Goal: Transaction & Acquisition: Subscribe to service/newsletter

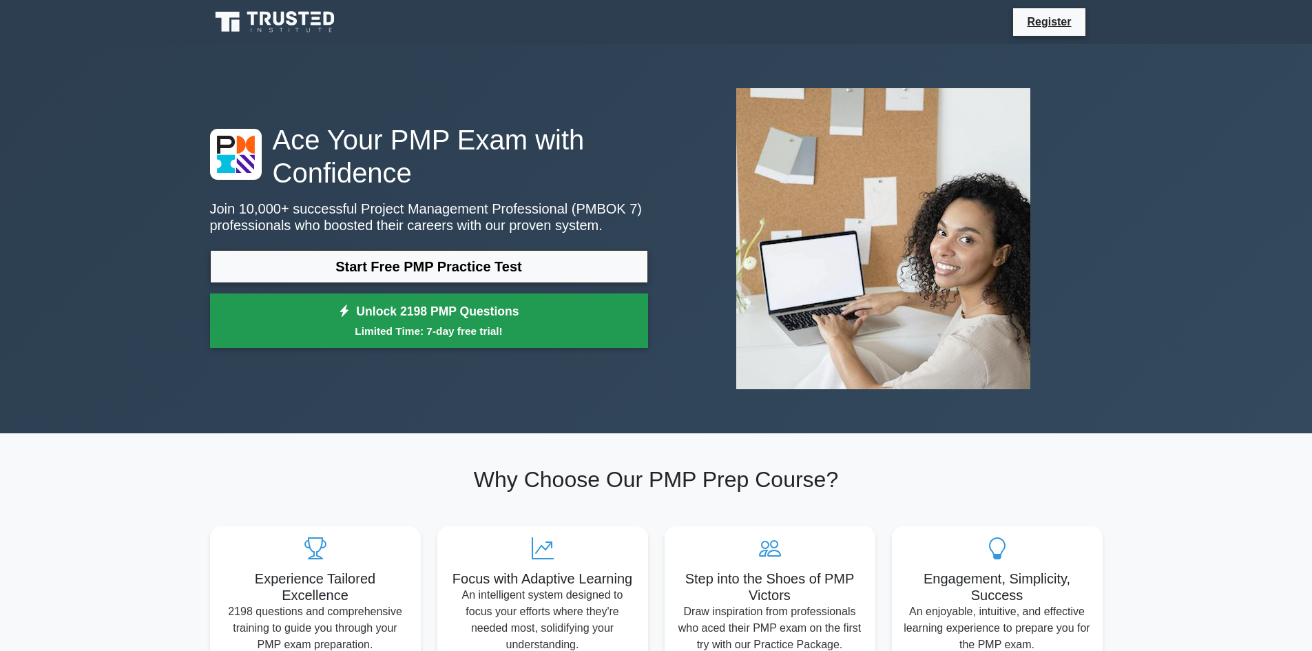
click at [507, 329] on small "Limited Time: 7-day free trial!" at bounding box center [428, 331] width 403 height 16
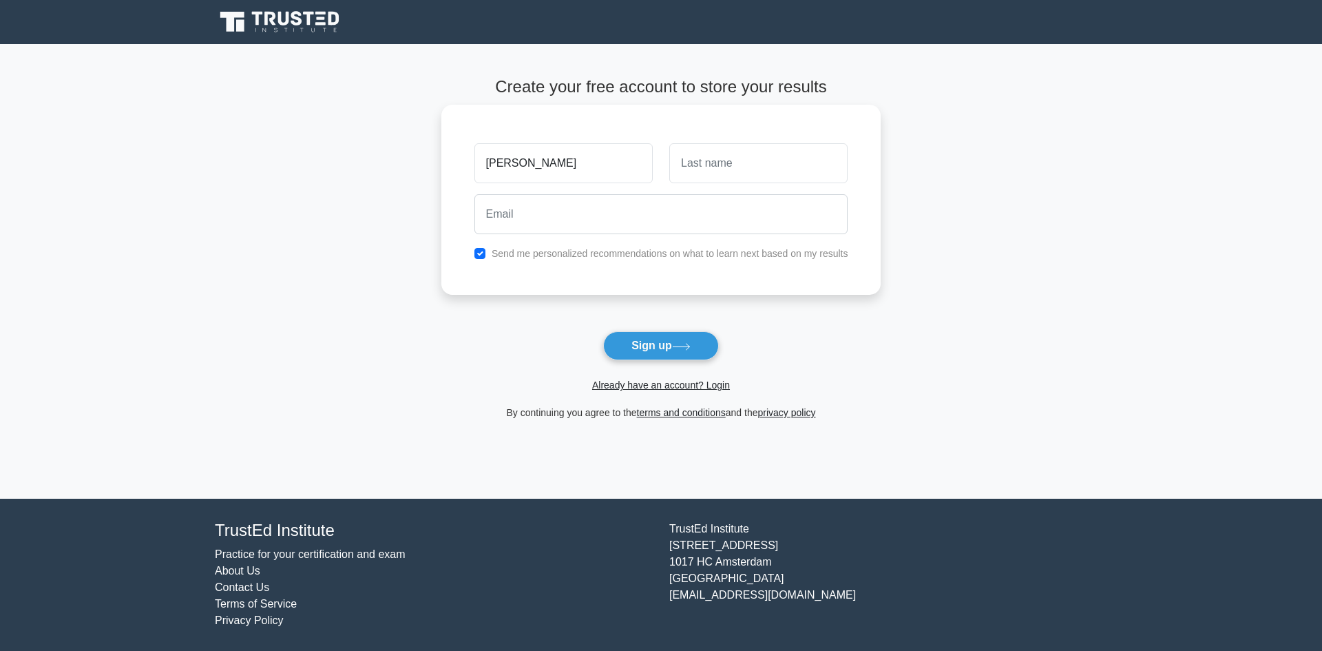
type input "Dhruv"
type input "Fumtiwala"
type input "dhruvfumtiwala66@gmail.com"
click at [610, 252] on label "Send me personalized recommendations on what to learn next based on my results" at bounding box center [670, 253] width 357 height 11
click at [576, 262] on div "Send me personalized recommendations on what to learn next based on my results" at bounding box center [661, 253] width 390 height 17
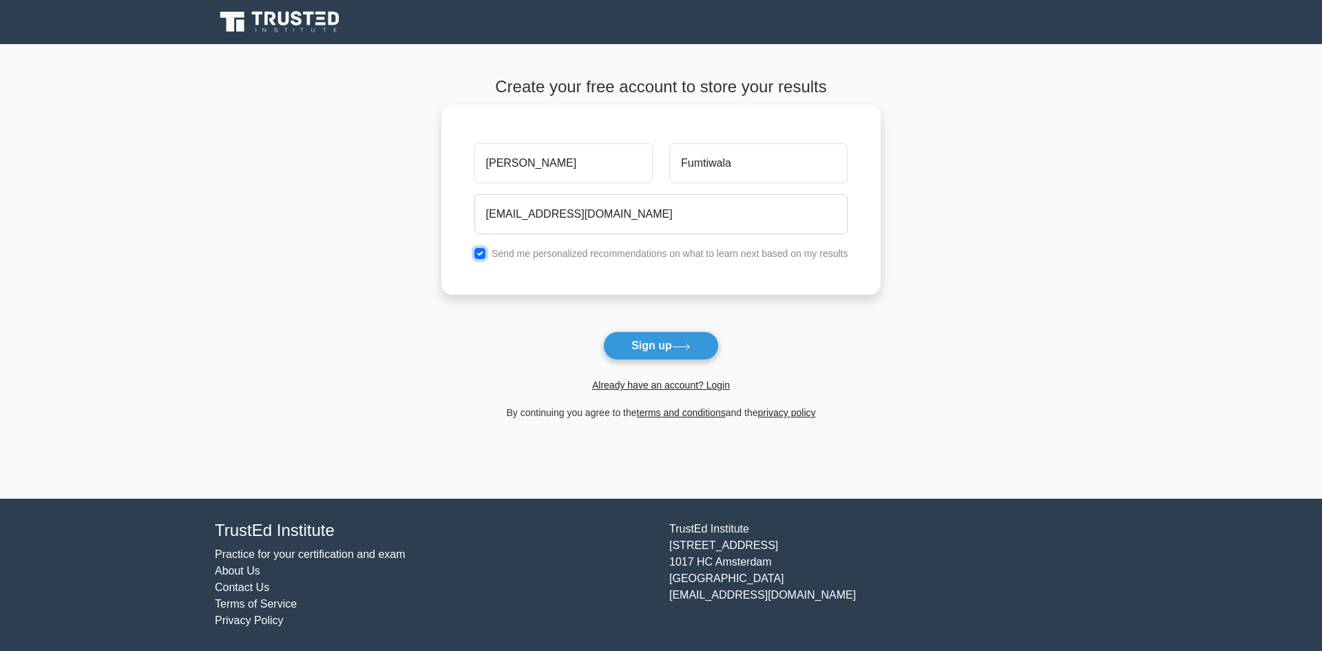
click at [478, 256] on input "checkbox" at bounding box center [479, 253] width 11 height 11
checkbox input "false"
click at [633, 342] on button "Sign up" at bounding box center [661, 345] width 116 height 29
